Goal: Task Accomplishment & Management: Manage account settings

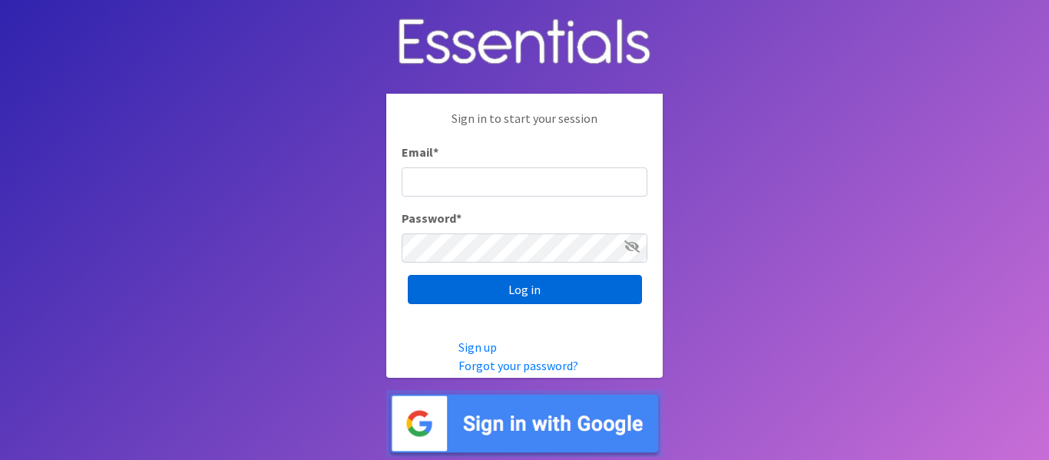
type input "[PERSON_NAME][EMAIL_ADDRESS][DOMAIN_NAME]"
click at [583, 291] on input "Log in" at bounding box center [525, 289] width 234 height 29
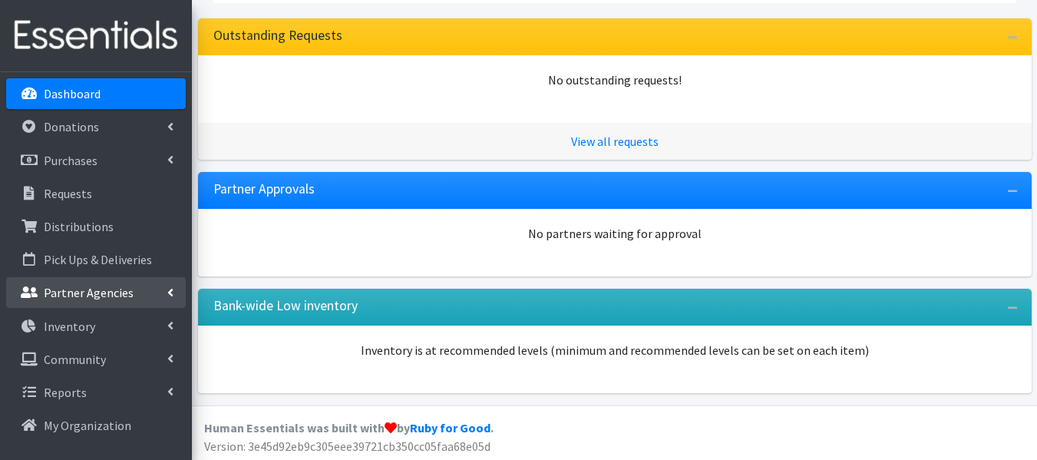
scroll to position [258, 0]
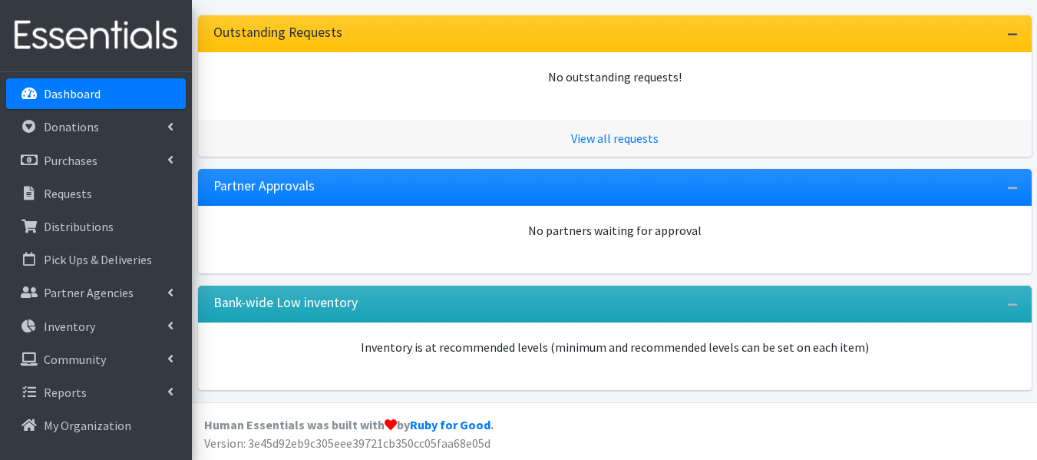
click at [1011, 39] on icon "button" at bounding box center [1012, 34] width 9 height 11
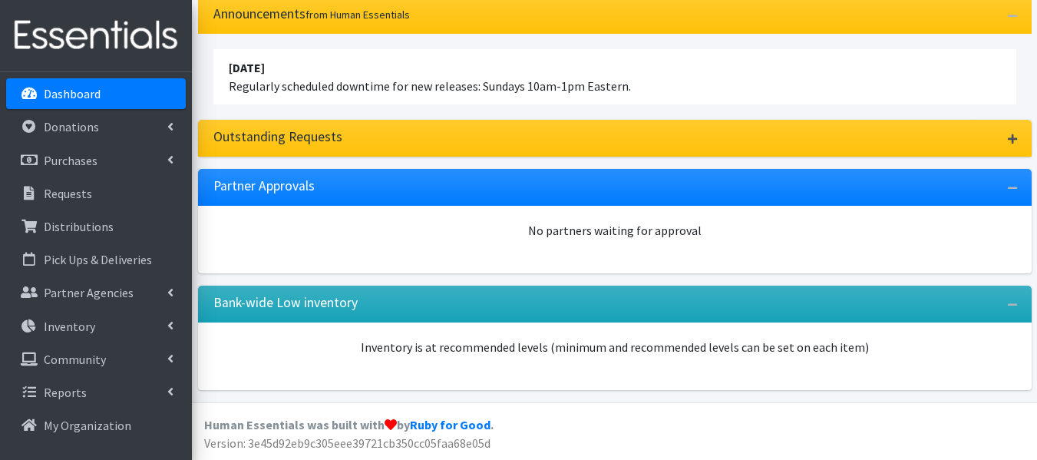
scroll to position [154, 0]
click at [1017, 137] on icon "button" at bounding box center [1012, 139] width 9 height 11
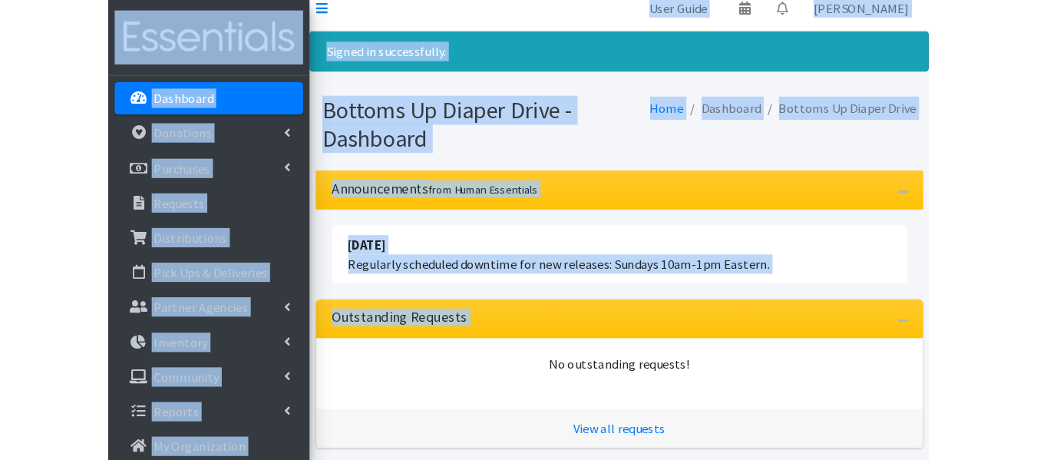
scroll to position [0, 0]
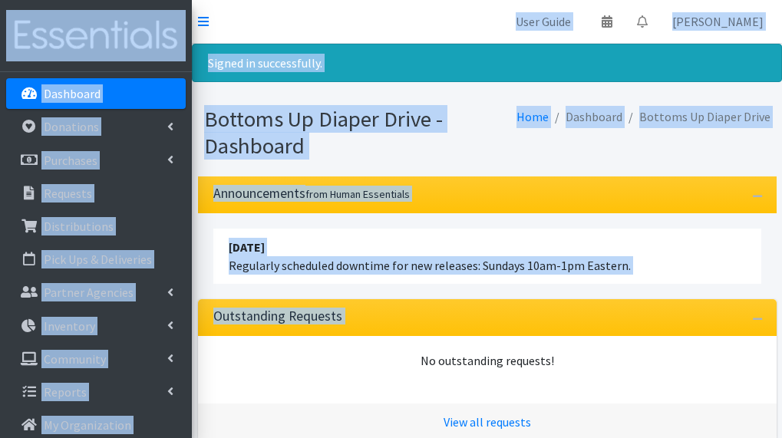
drag, startPoint x: 236, startPoint y: 88, endPoint x: 303, endPoint y: -176, distance: 271.5
click at [303, 0] on html "User Guide 0 Pick-ups remaining this week View Calendar 0 Requests 0 Partner Ag…" at bounding box center [391, 372] width 782 height 744
click at [323, 19] on nav "User Guide 0 Pick-ups remaining this week View Calendar 0 Requests 0 Partner Ag…" at bounding box center [487, 22] width 590 height 44
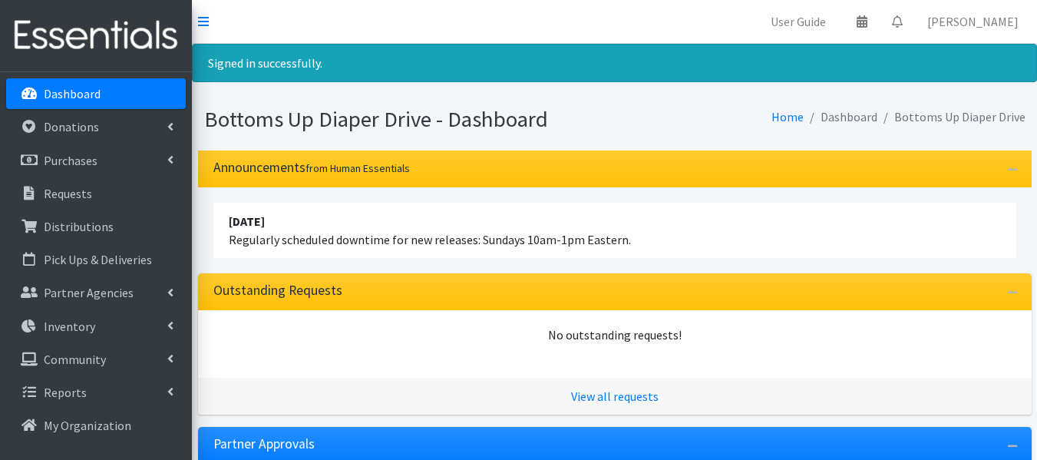
drag, startPoint x: 967, startPoint y: 2, endPoint x: 731, endPoint y: 13, distance: 236.0
click at [731, 13] on nav "User Guide 0 Pick-ups remaining this week View Calendar 0 Requests 0 Partner Ag…" at bounding box center [614, 22] width 845 height 44
drag, startPoint x: 998, startPoint y: 0, endPoint x: 636, endPoint y: 28, distance: 363.4
click at [636, 28] on nav "User Guide 0 Pick-ups remaining this week View Calendar 0 Requests 0 Partner Ag…" at bounding box center [614, 22] width 845 height 44
drag, startPoint x: 636, startPoint y: 28, endPoint x: 328, endPoint y: 25, distance: 307.9
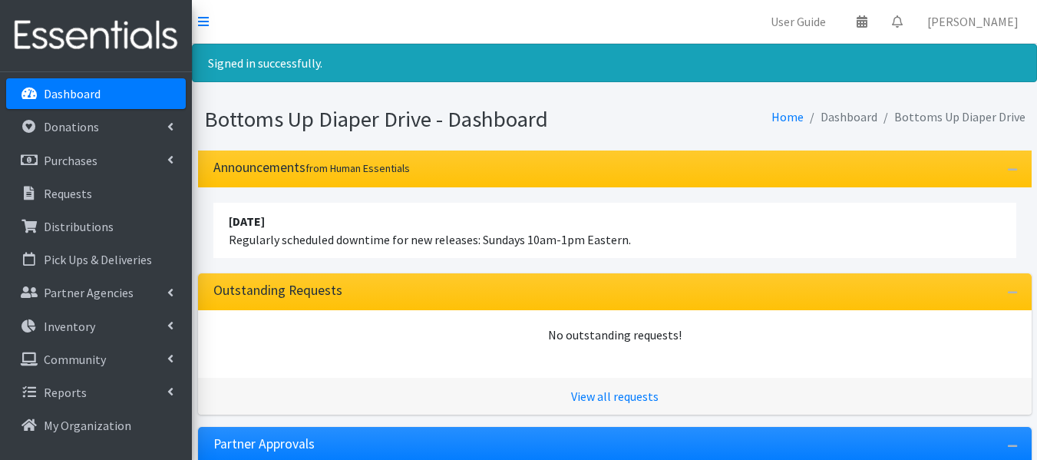
click at [974, 91] on div "Signed in successfully. Bottoms Up Diaper Drive - Dashboard Home Dashboard Bott…" at bounding box center [614, 352] width 845 height 617
click at [1020, 165] on button "button" at bounding box center [1012, 170] width 23 height 24
click at [999, 297] on div "Outstanding Requests" at bounding box center [615, 291] width 834 height 37
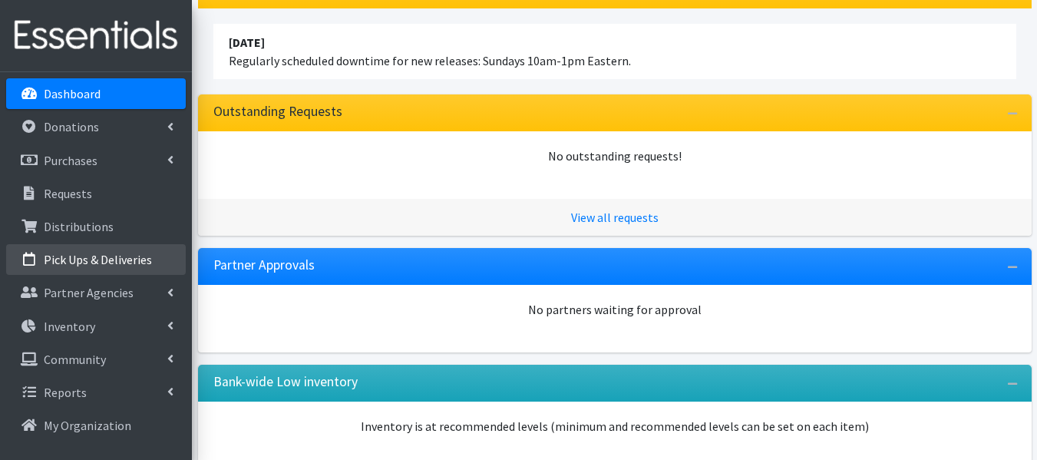
scroll to position [258, 0]
